Goal: Task Accomplishment & Management: Manage account settings

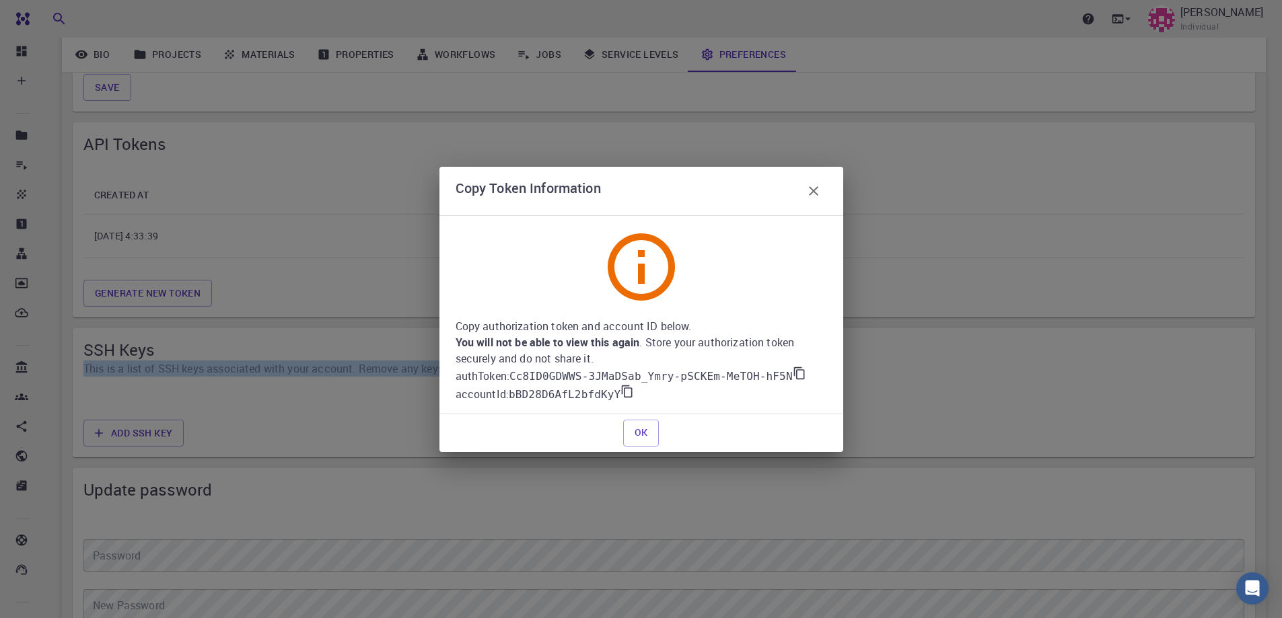
click at [793, 375] on icon at bounding box center [799, 373] width 13 height 13
click at [620, 393] on icon at bounding box center [626, 391] width 13 height 13
click at [793, 371] on icon at bounding box center [799, 373] width 13 height 13
click at [622, 394] on icon at bounding box center [626, 391] width 13 height 13
click at [793, 371] on icon at bounding box center [799, 373] width 13 height 13
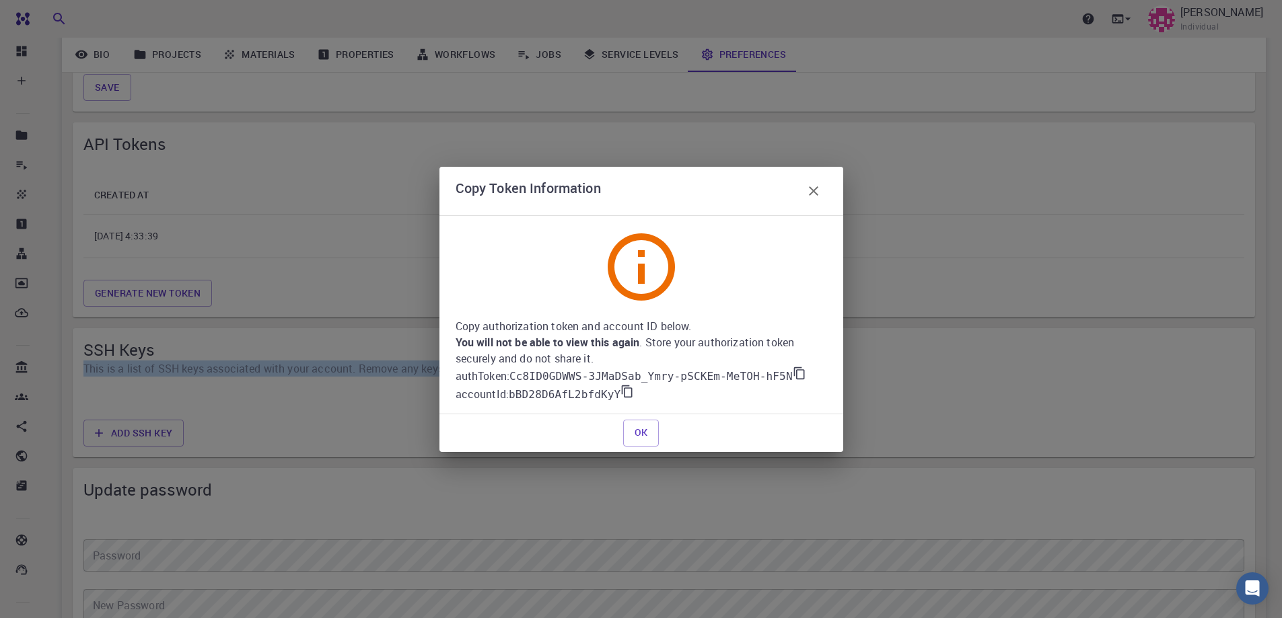
click at [622, 397] on icon at bounding box center [627, 391] width 11 height 12
click at [793, 374] on icon at bounding box center [799, 373] width 13 height 13
click at [620, 392] on icon at bounding box center [626, 391] width 13 height 13
click at [793, 377] on icon at bounding box center [799, 373] width 13 height 13
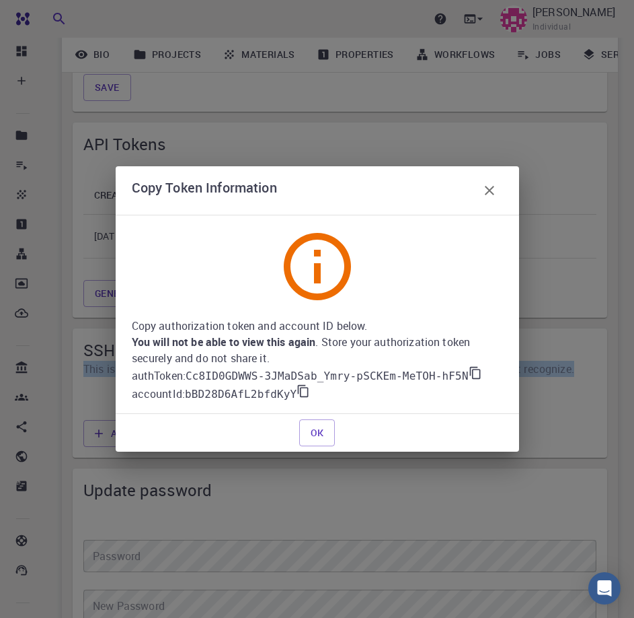
click at [469, 375] on icon at bounding box center [475, 372] width 13 height 13
click at [297, 394] on icon at bounding box center [303, 390] width 13 height 13
click at [469, 372] on icon at bounding box center [475, 372] width 13 height 13
click at [297, 392] on icon at bounding box center [303, 390] width 13 height 13
click at [470, 375] on icon at bounding box center [476, 372] width 13 height 13
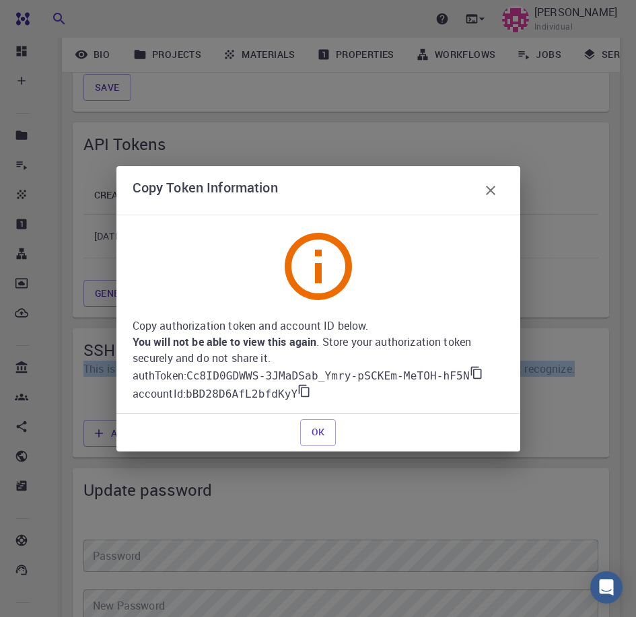
click at [297, 390] on icon at bounding box center [303, 390] width 13 height 13
click at [470, 368] on icon at bounding box center [476, 372] width 13 height 13
click at [299, 389] on icon at bounding box center [303, 390] width 13 height 13
click at [470, 373] on icon at bounding box center [475, 372] width 11 height 12
click at [298, 394] on icon at bounding box center [303, 390] width 13 height 13
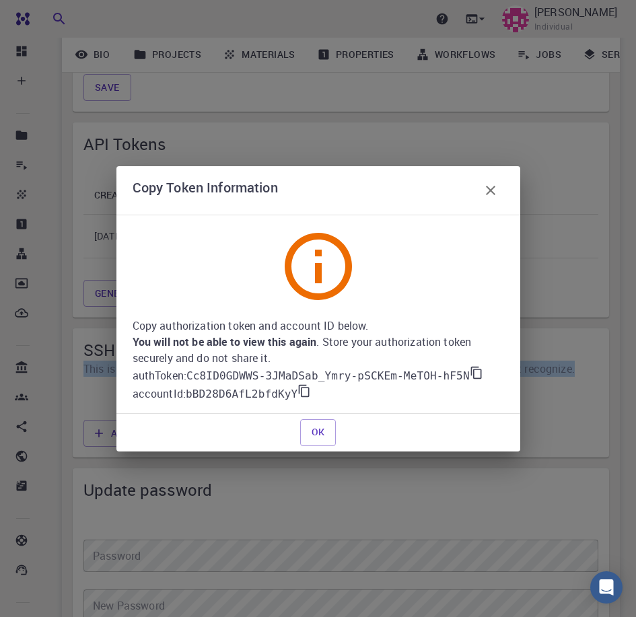
click at [470, 371] on icon at bounding box center [476, 372] width 13 height 13
click at [297, 392] on icon at bounding box center [303, 390] width 13 height 13
click at [319, 430] on button "OK" at bounding box center [318, 432] width 36 height 27
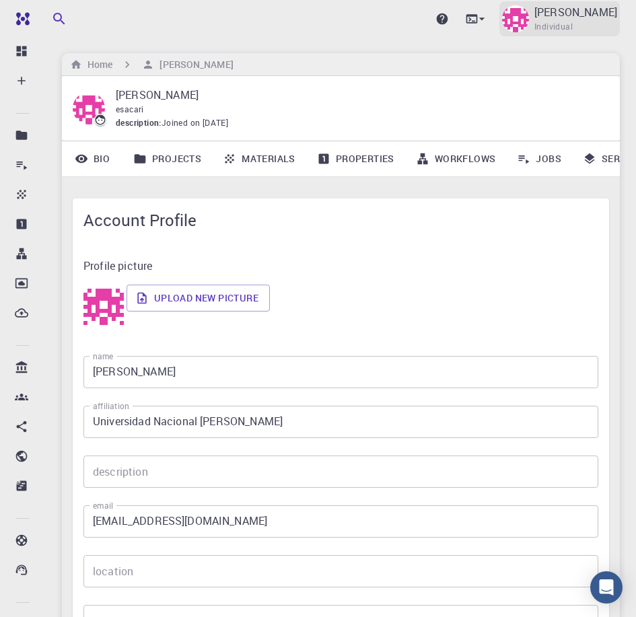
click at [566, 21] on span "Individual" at bounding box center [553, 26] width 38 height 13
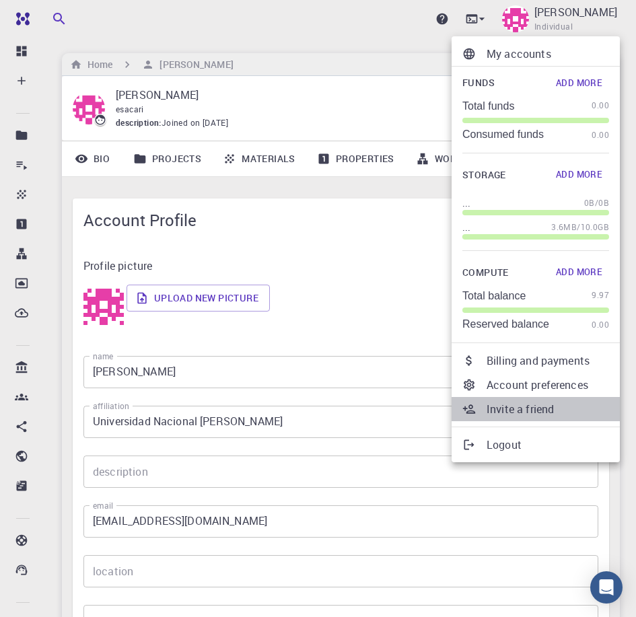
click at [522, 409] on p "Invite a friend" at bounding box center [547, 409] width 122 height 16
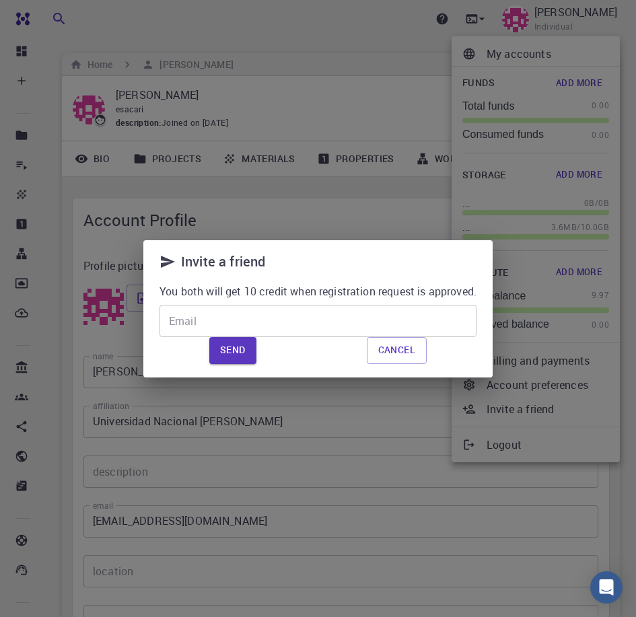
click at [404, 353] on button "Cancel" at bounding box center [397, 350] width 60 height 27
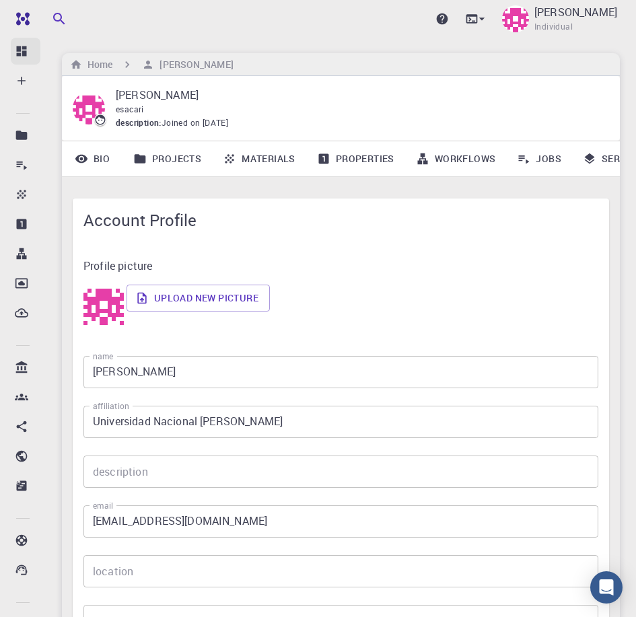
click at [23, 41] on link "Dashboard" at bounding box center [26, 51] width 30 height 27
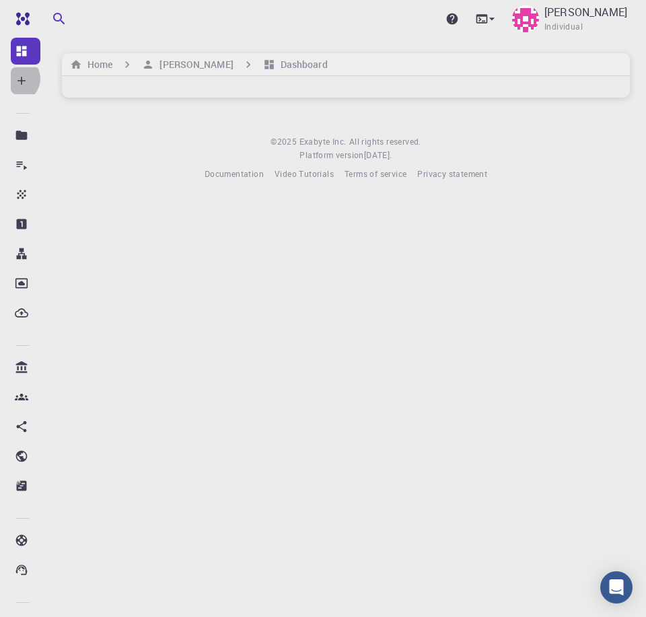
click at [17, 79] on icon at bounding box center [21, 80] width 13 height 13
click at [22, 49] on icon at bounding box center [21, 50] width 13 height 13
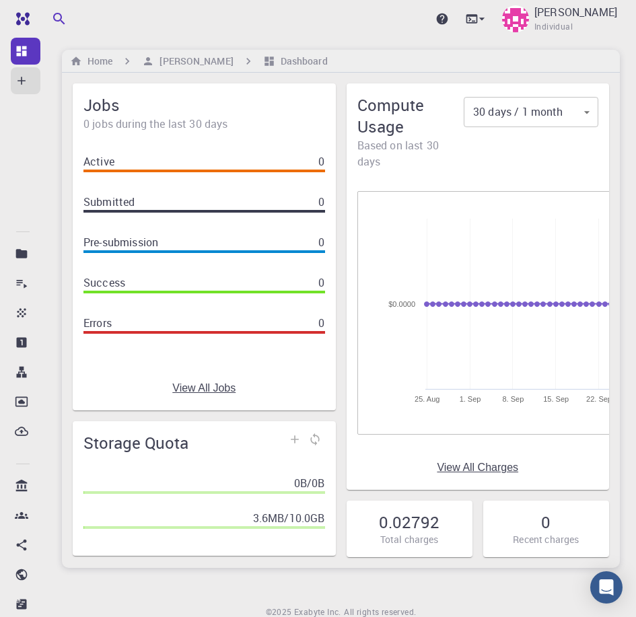
scroll to position [59, 0]
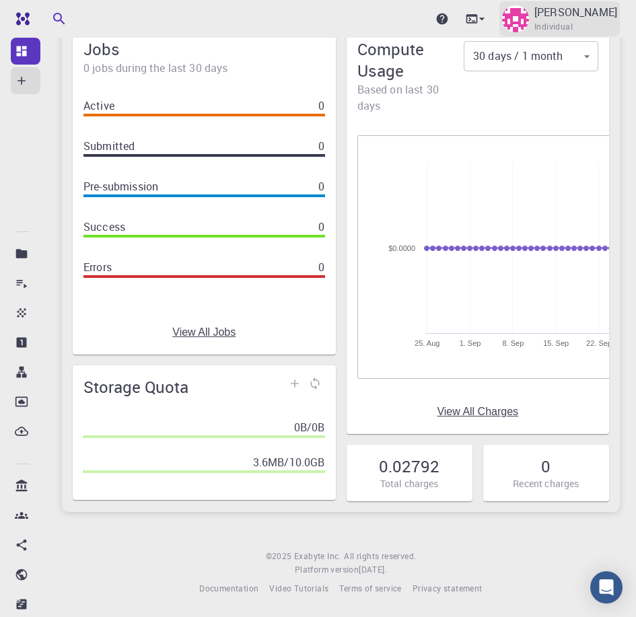
click at [573, 21] on span "Individual" at bounding box center [553, 26] width 38 height 13
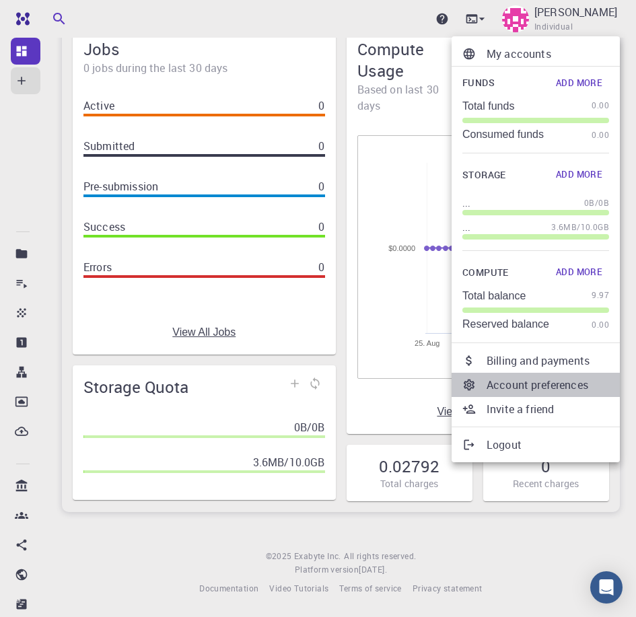
click at [535, 387] on p "Account preferences" at bounding box center [547, 385] width 122 height 16
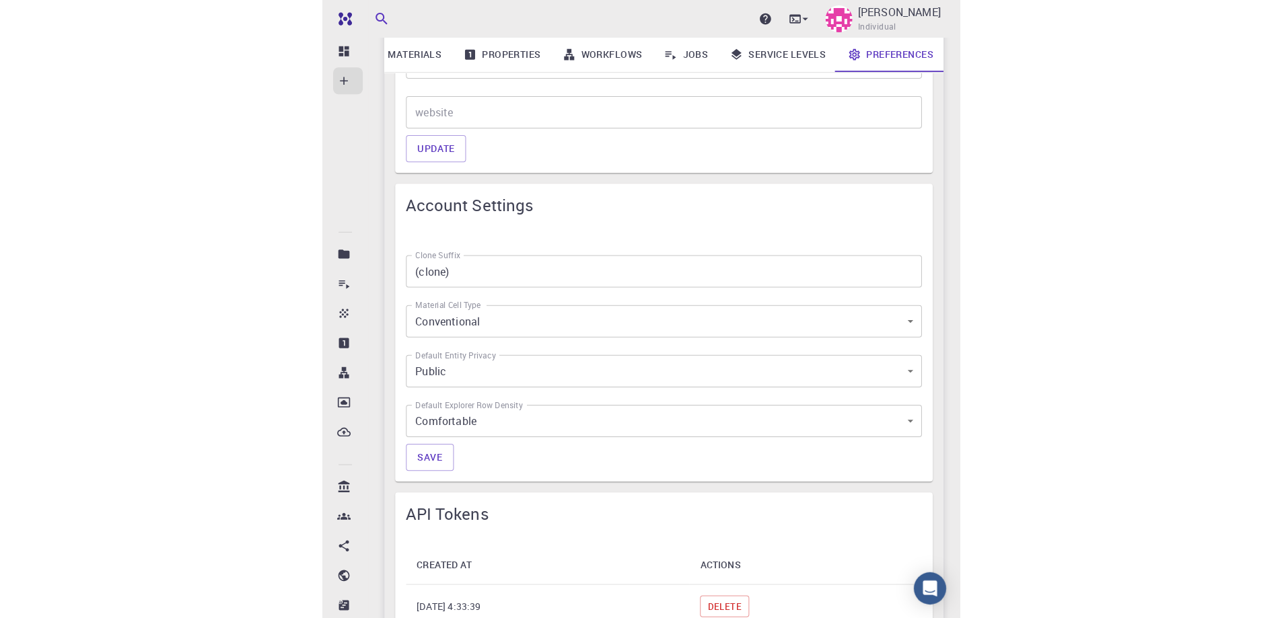
scroll to position [844, 0]
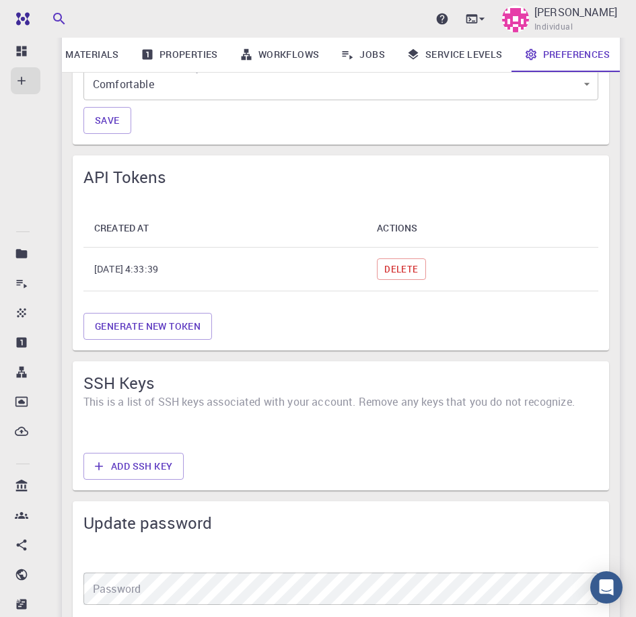
click at [120, 170] on span "API Tokens" at bounding box center [340, 177] width 515 height 22
copy span "API Tokens"
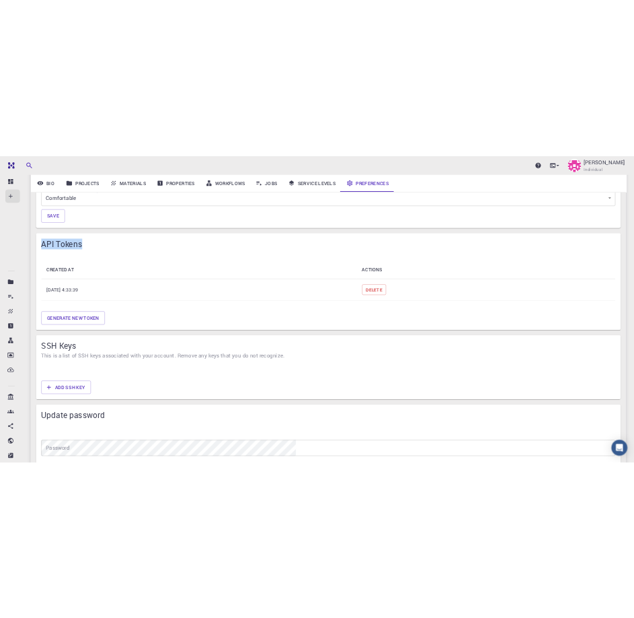
scroll to position [0, 0]
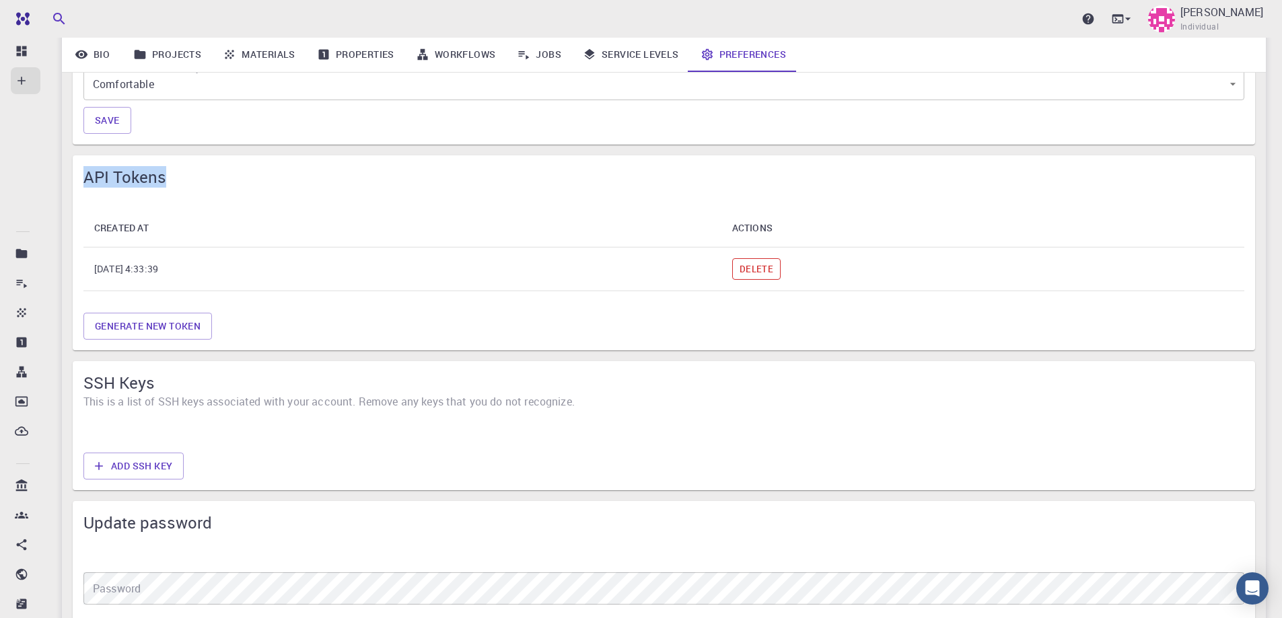
click at [780, 270] on button "Delete" at bounding box center [756, 269] width 48 height 22
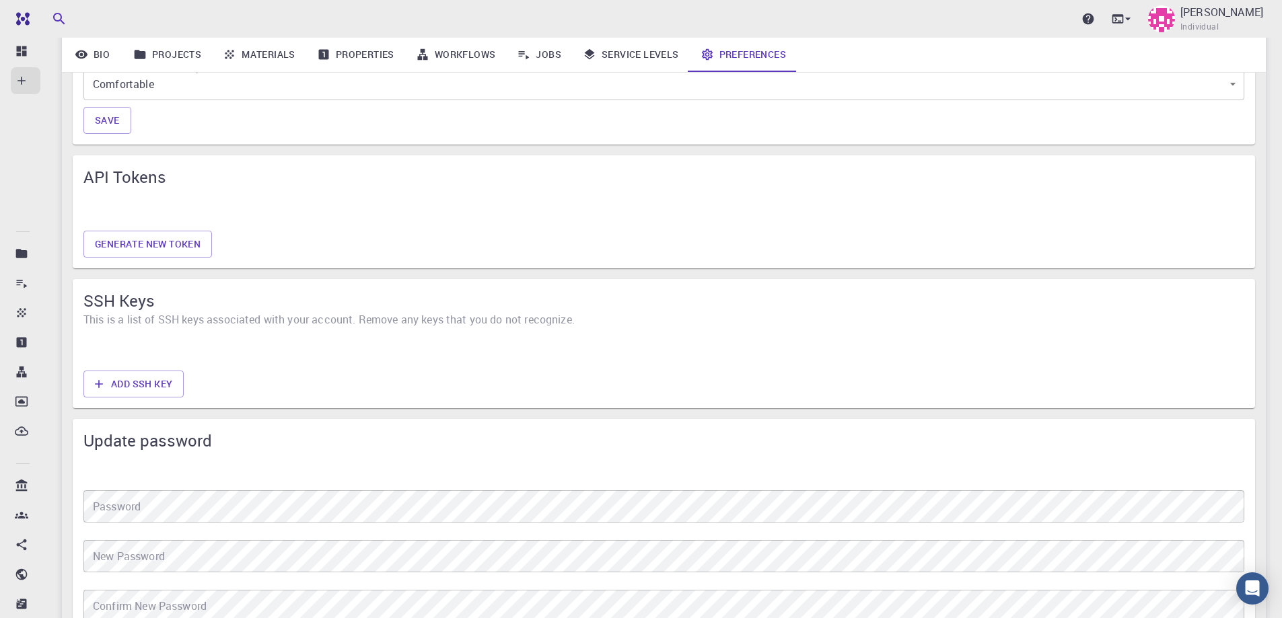
click at [849, 229] on div "Generate new token" at bounding box center [663, 244] width 1171 height 38
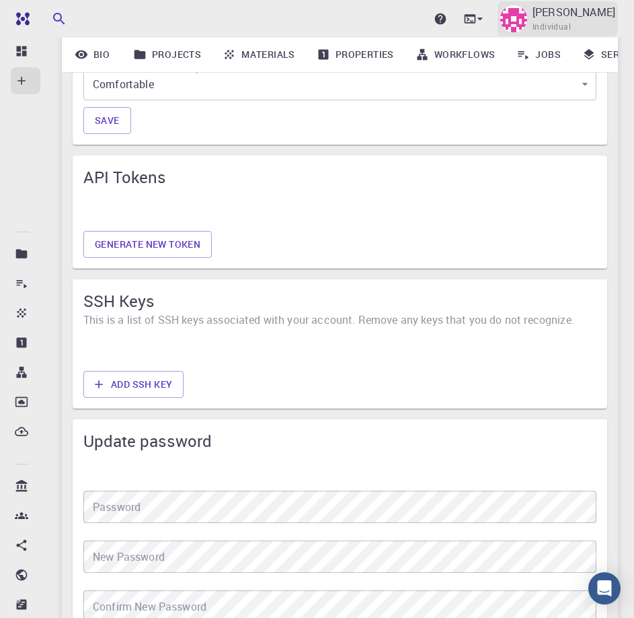
click at [583, 17] on p "Elisban Sacari" at bounding box center [574, 12] width 83 height 16
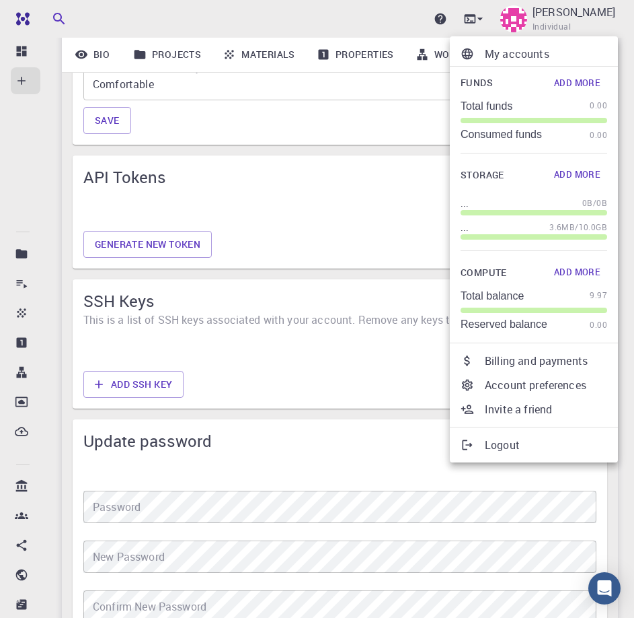
click at [340, 228] on div at bounding box center [317, 309] width 634 height 618
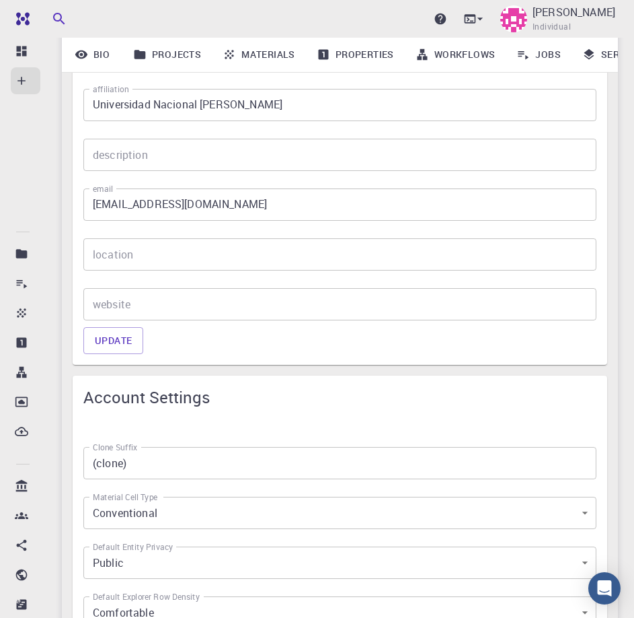
scroll to position [283, 0]
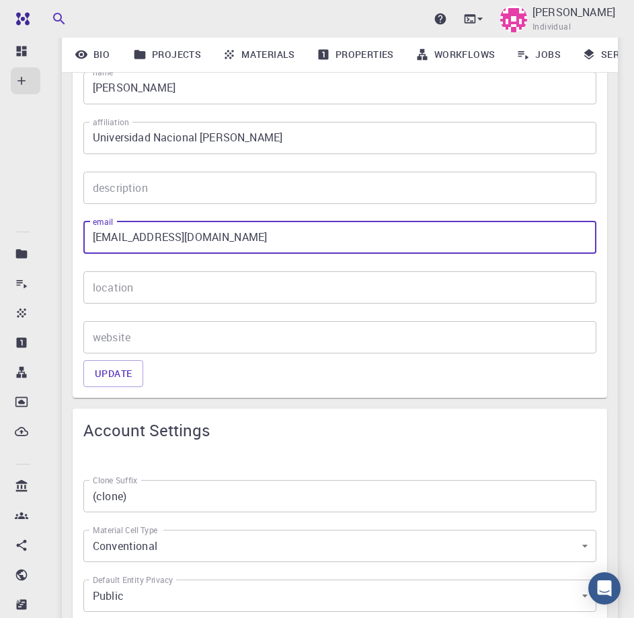
drag, startPoint x: 244, startPoint y: 240, endPoint x: 70, endPoint y: 235, distance: 173.6
click at [70, 235] on div "Account Profile Profile picture Upload new picture name Elisban Sacari name aff…" at bounding box center [340, 571] width 556 height 1356
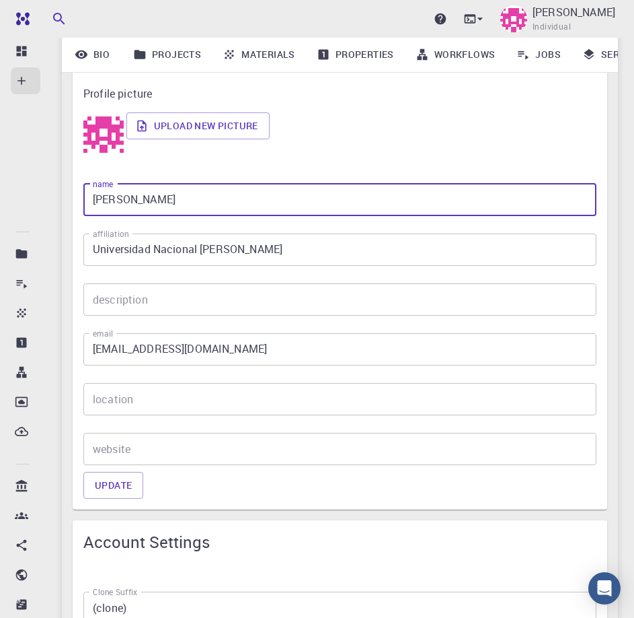
drag, startPoint x: 169, startPoint y: 199, endPoint x: 75, endPoint y: 199, distance: 94.2
click at [75, 199] on div "name Elisban Sacari name" at bounding box center [335, 194] width 524 height 43
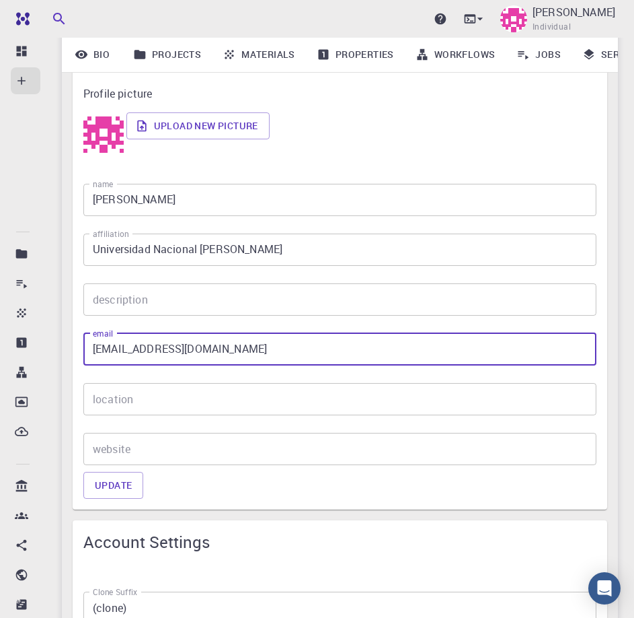
drag, startPoint x: 231, startPoint y: 352, endPoint x: 71, endPoint y: 347, distance: 160.2
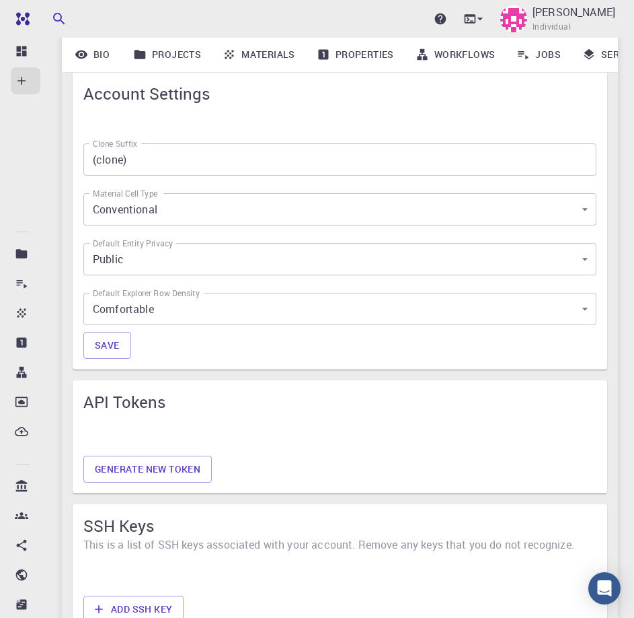
scroll to position [732, 0]
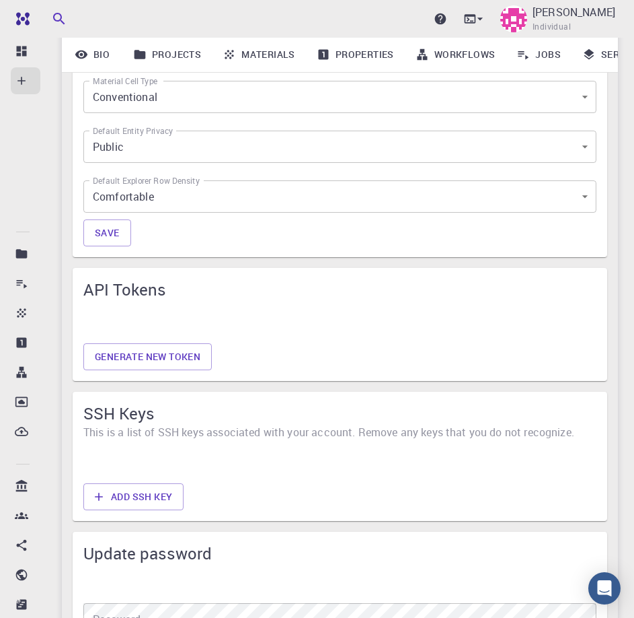
click at [176, 353] on button "Generate new token" at bounding box center [147, 356] width 128 height 27
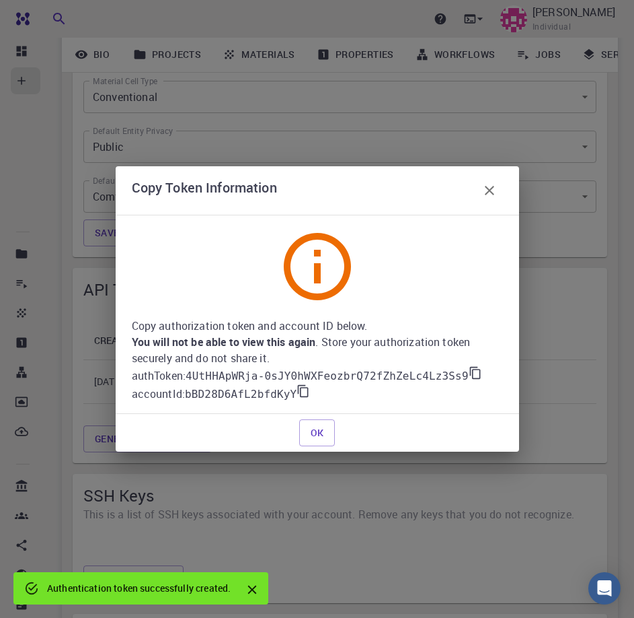
click at [469, 373] on icon at bounding box center [475, 372] width 13 height 13
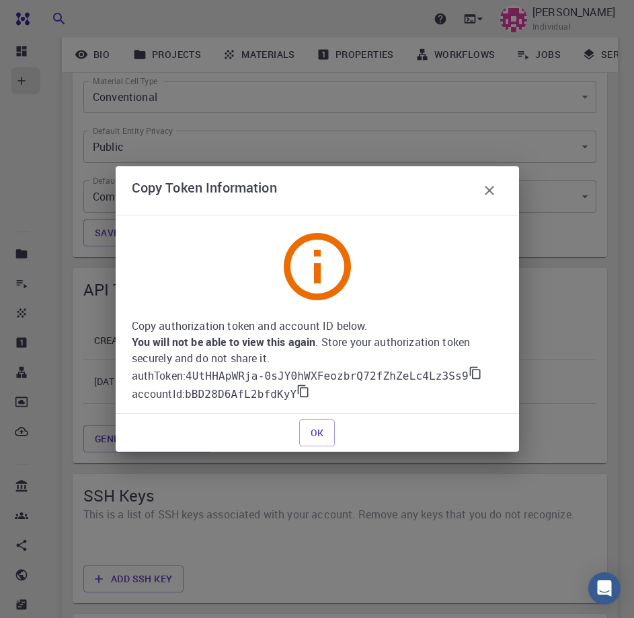
click at [297, 390] on icon at bounding box center [303, 390] width 13 height 13
click at [469, 373] on icon at bounding box center [475, 372] width 13 height 13
click at [297, 391] on icon at bounding box center [303, 390] width 13 height 13
click at [469, 375] on icon at bounding box center [475, 372] width 13 height 13
click at [297, 390] on icon at bounding box center [303, 390] width 13 height 13
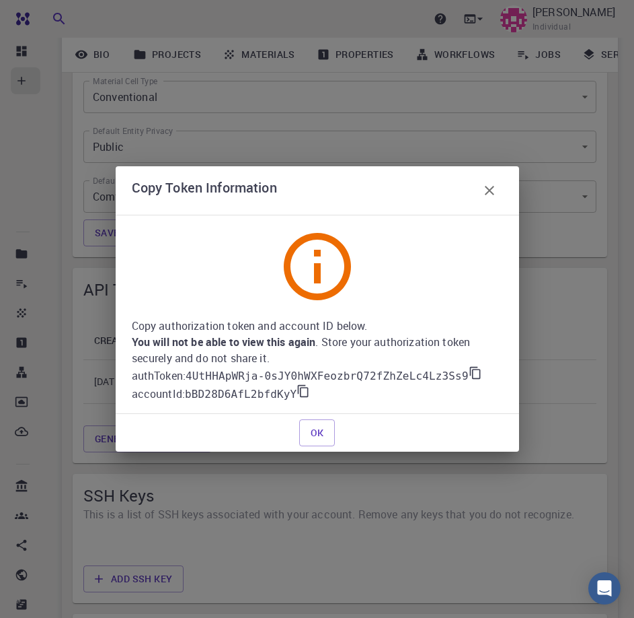
click at [469, 373] on icon at bounding box center [475, 372] width 13 height 13
click at [470, 377] on icon at bounding box center [475, 373] width 11 height 12
click at [298, 392] on icon at bounding box center [303, 391] width 11 height 12
click at [469, 372] on icon at bounding box center [475, 372] width 13 height 13
click at [297, 393] on icon at bounding box center [303, 390] width 13 height 13
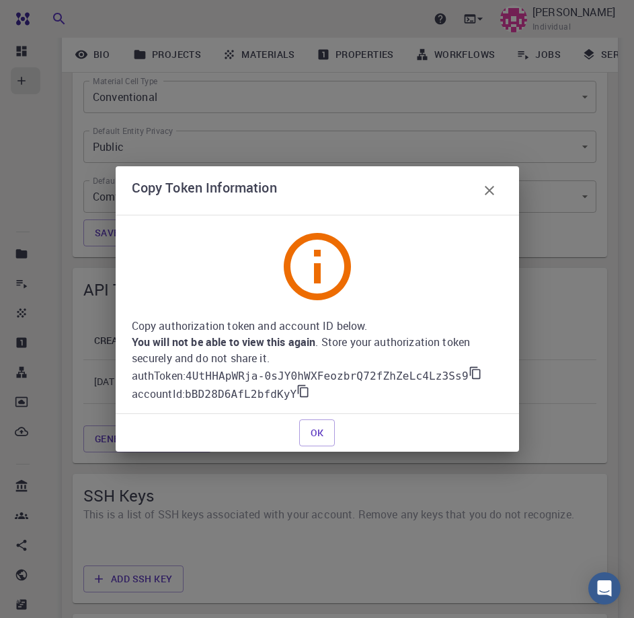
click at [469, 374] on icon at bounding box center [475, 372] width 13 height 13
click at [297, 392] on icon at bounding box center [303, 390] width 13 height 13
click at [469, 372] on icon at bounding box center [475, 372] width 13 height 13
click at [298, 396] on icon at bounding box center [303, 391] width 11 height 12
click at [469, 377] on icon at bounding box center [475, 372] width 13 height 13
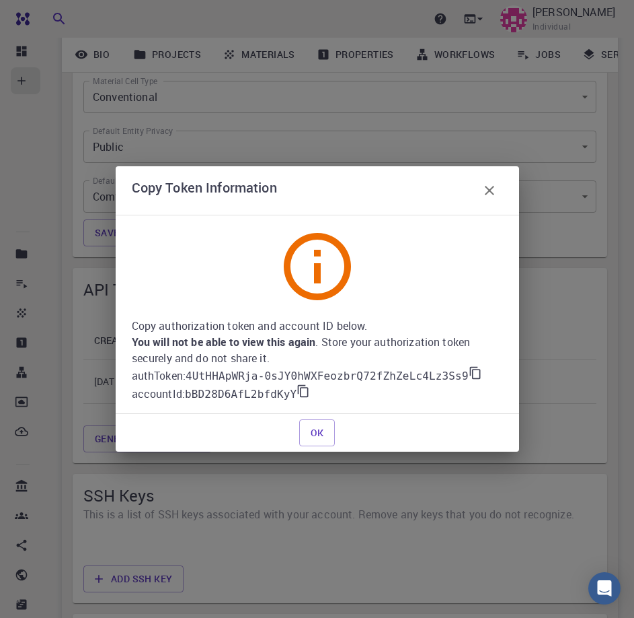
click at [299, 391] on icon at bounding box center [303, 390] width 13 height 13
drag, startPoint x: 186, startPoint y: 375, endPoint x: 120, endPoint y: 375, distance: 65.3
click at [120, 375] on div "Copy authorization token and account ID below. You will not be able to view thi…" at bounding box center [318, 314] width 404 height 199
copy p "authToken :"
click at [175, 365] on p "Copy authorization token and account ID below. You will not be able to view thi…" at bounding box center [317, 342] width 371 height 48
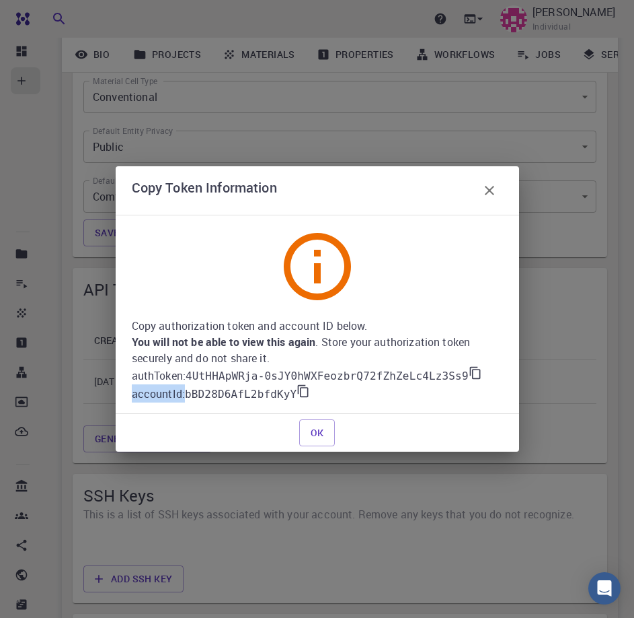
drag, startPoint x: 185, startPoint y: 394, endPoint x: 121, endPoint y: 400, distance: 64.1
click at [121, 400] on div "Copy authorization token and account ID below. You will not be able to view thi…" at bounding box center [318, 314] width 404 height 199
copy p "accountId :"
click at [387, 186] on div "Copy Token Information" at bounding box center [317, 190] width 371 height 27
click at [469, 371] on icon at bounding box center [475, 372] width 13 height 13
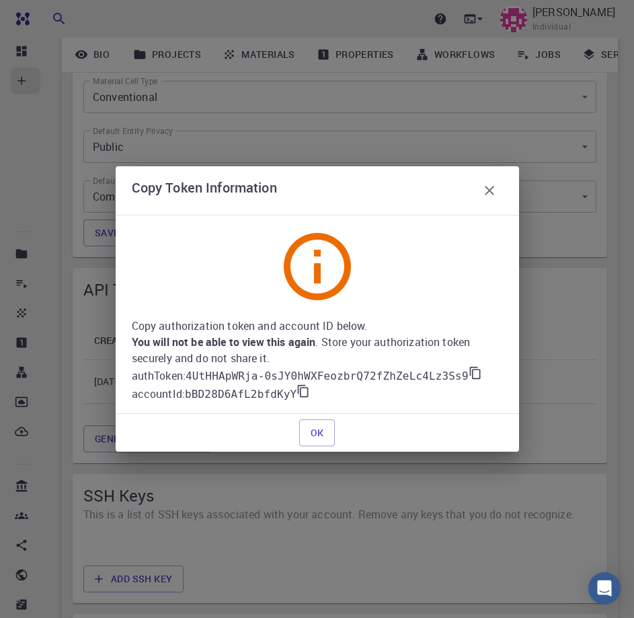
click at [469, 376] on icon at bounding box center [475, 372] width 13 height 13
click at [304, 390] on p "accountId : bBD28D6AfL2bfdKyY" at bounding box center [317, 393] width 371 height 18
click at [297, 391] on icon at bounding box center [303, 390] width 13 height 13
click at [469, 376] on icon at bounding box center [475, 372] width 13 height 13
click at [298, 390] on icon at bounding box center [303, 390] width 13 height 13
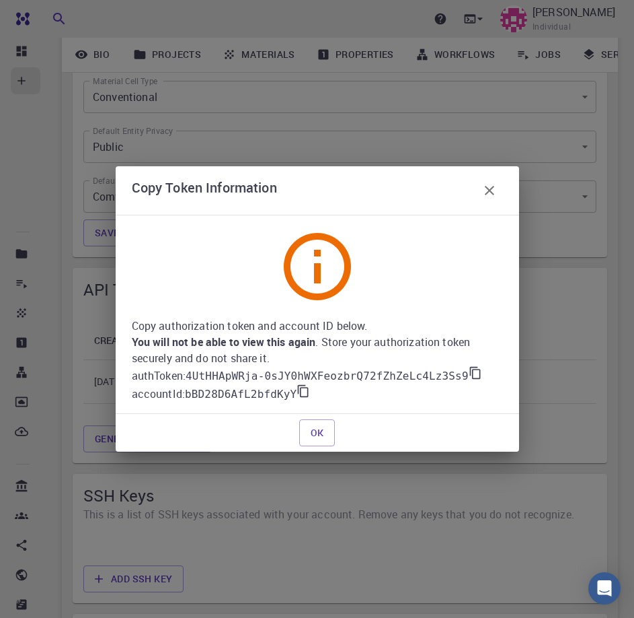
click at [470, 373] on icon at bounding box center [475, 373] width 11 height 12
click at [297, 395] on icon at bounding box center [303, 390] width 13 height 13
click at [469, 372] on icon at bounding box center [475, 372] width 13 height 13
click at [298, 388] on icon at bounding box center [303, 391] width 11 height 12
